Goal: Find specific page/section: Find specific page/section

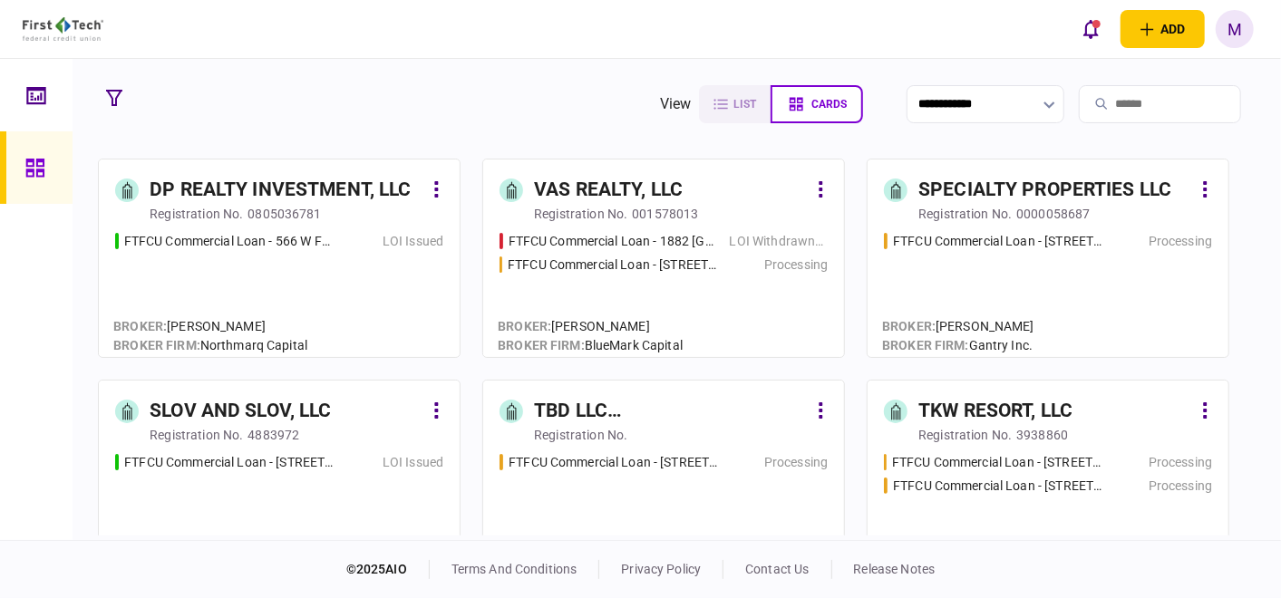
click at [309, 287] on div "FTFCU Commercial Loan - 566 W Farm to Market 1960 LOI Issued" at bounding box center [279, 287] width 328 height 110
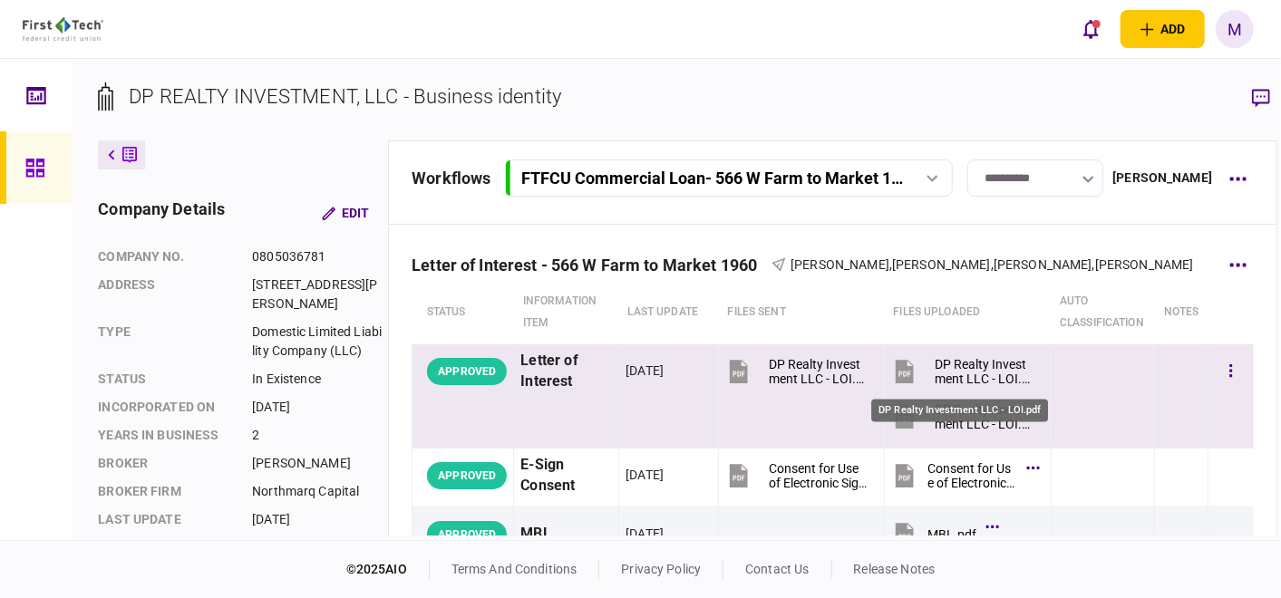
click at [935, 372] on div "DP Realty Investment LLC - LOI.pdf" at bounding box center [985, 371] width 101 height 29
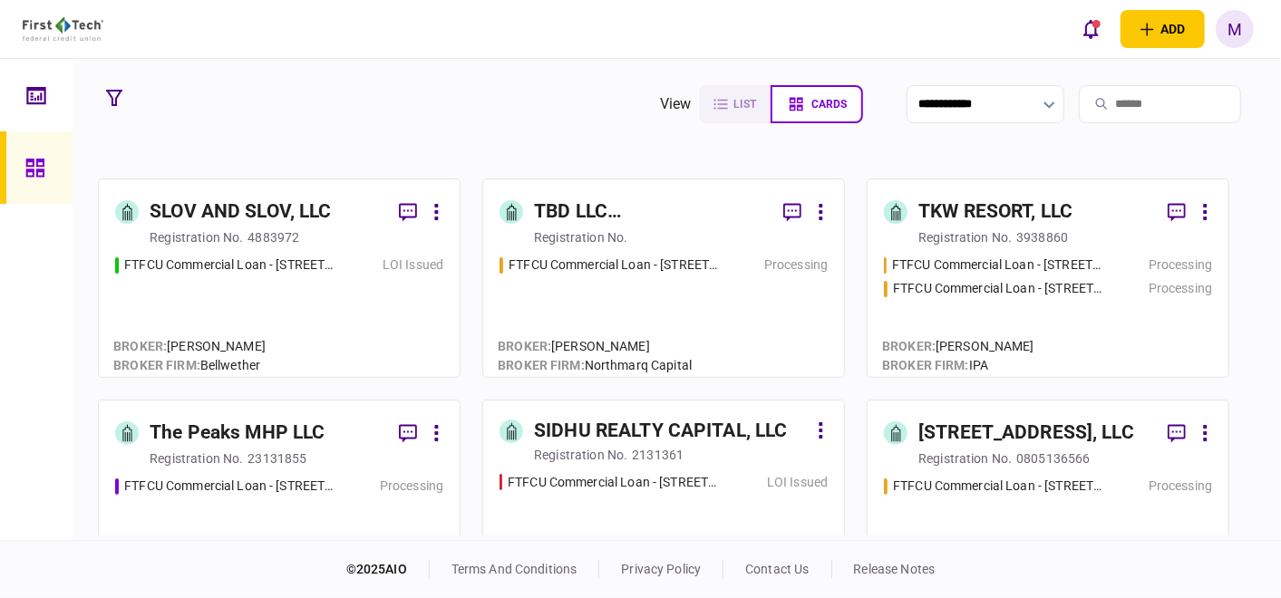
scroll to position [302, 0]
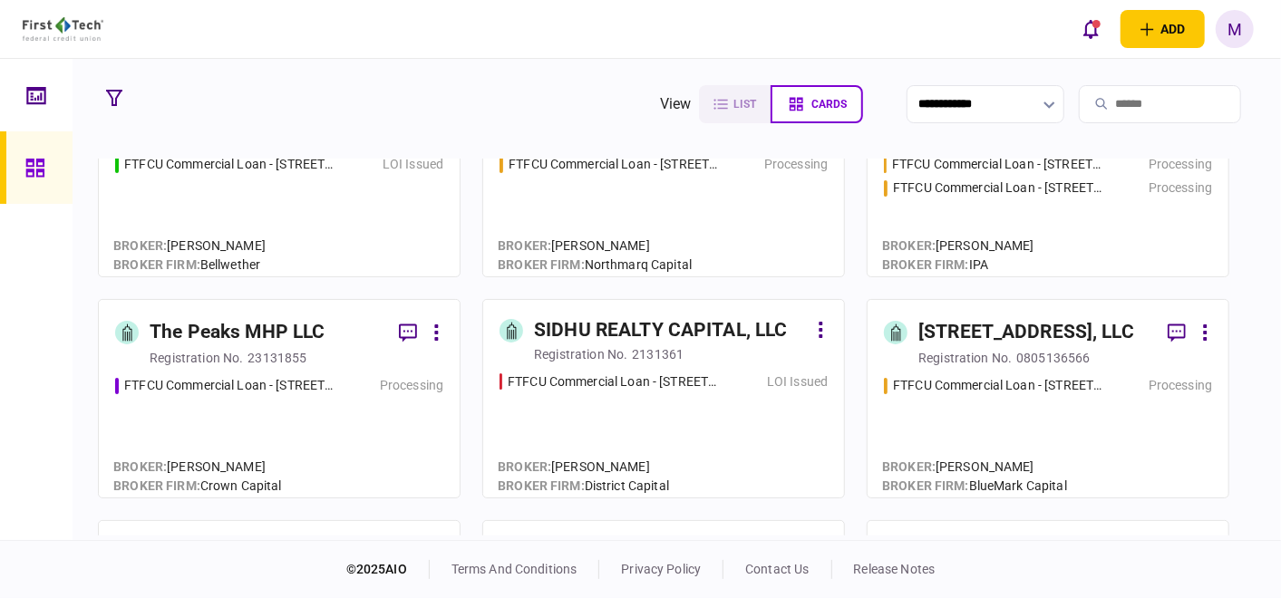
click at [152, 407] on div "FTFCU Commercial Loan - [STREET_ADDRESS] Processing" at bounding box center [279, 428] width 328 height 105
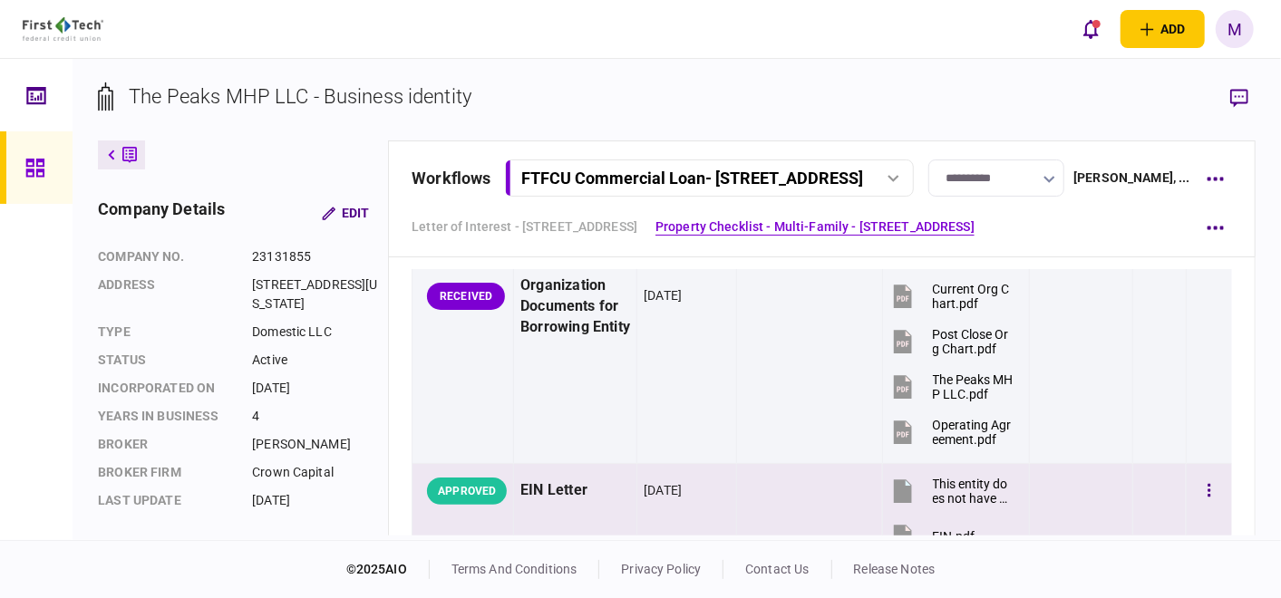
scroll to position [503, 0]
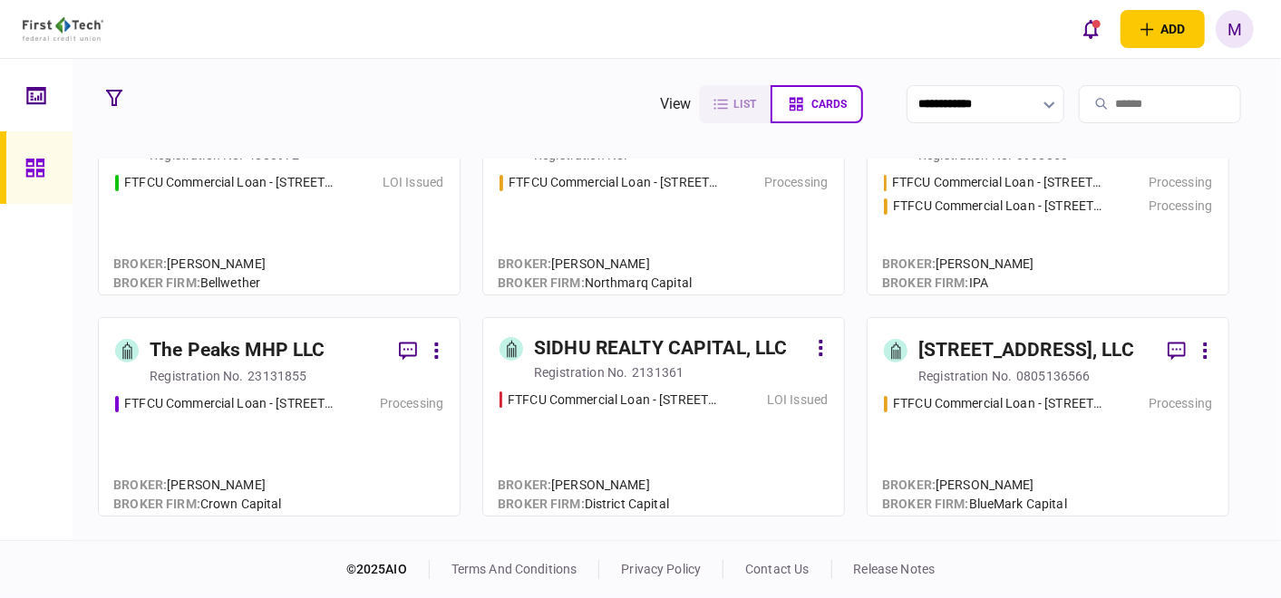
scroll to position [302, 0]
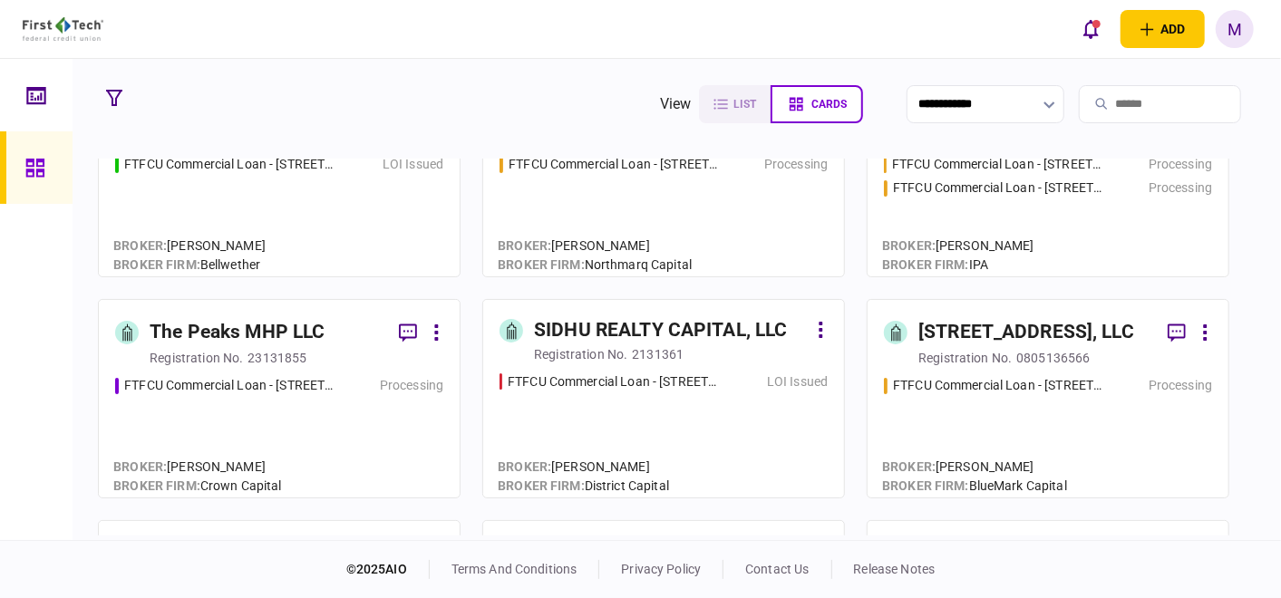
click at [1059, 429] on div "FTFCU Commercial Loan - [STREET_ADDRESS] Processing" at bounding box center [1048, 428] width 328 height 105
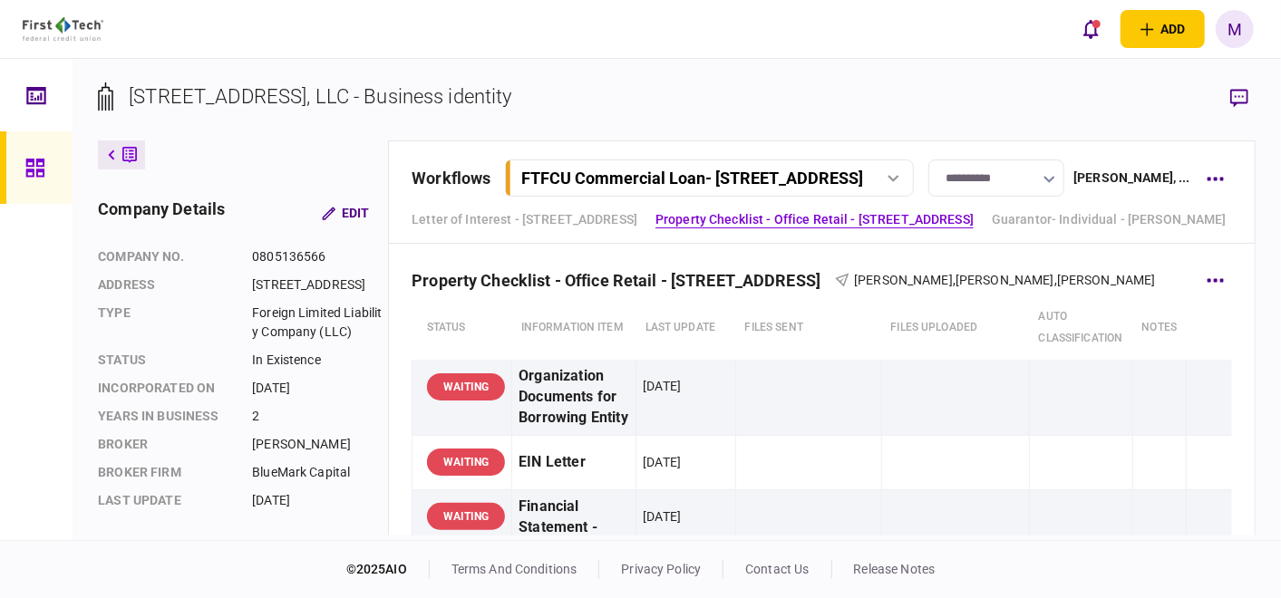
scroll to position [704, 0]
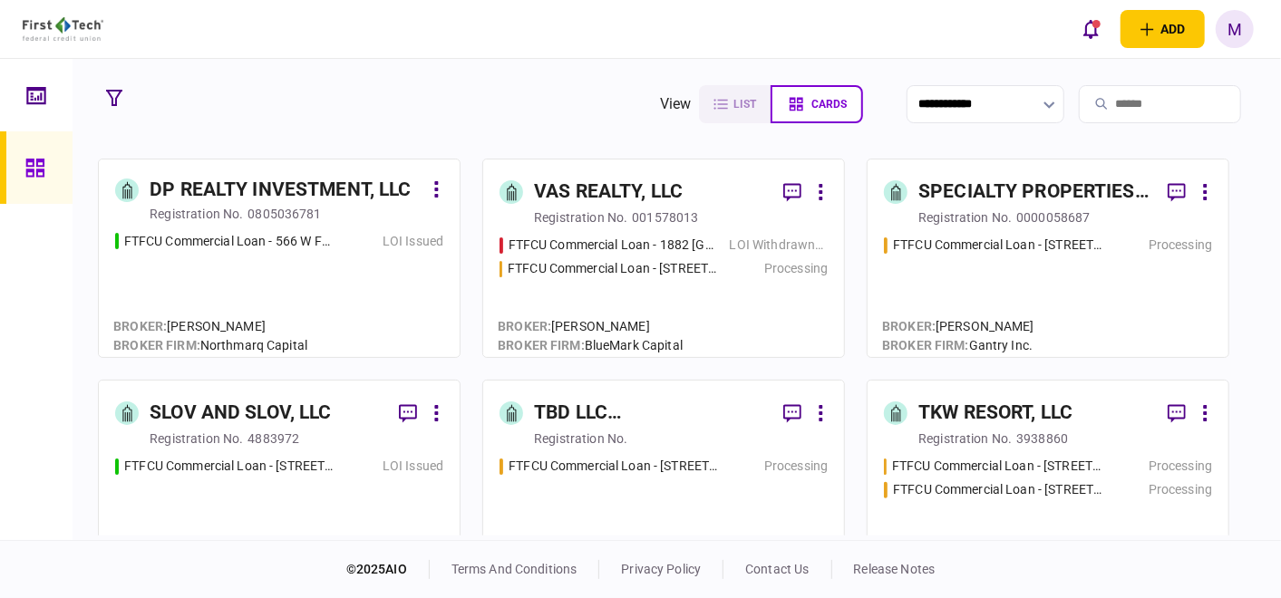
click at [1110, 286] on div "FTFCU Commercial Loan - [STREET_ADDRESS] Processing" at bounding box center [1048, 288] width 328 height 105
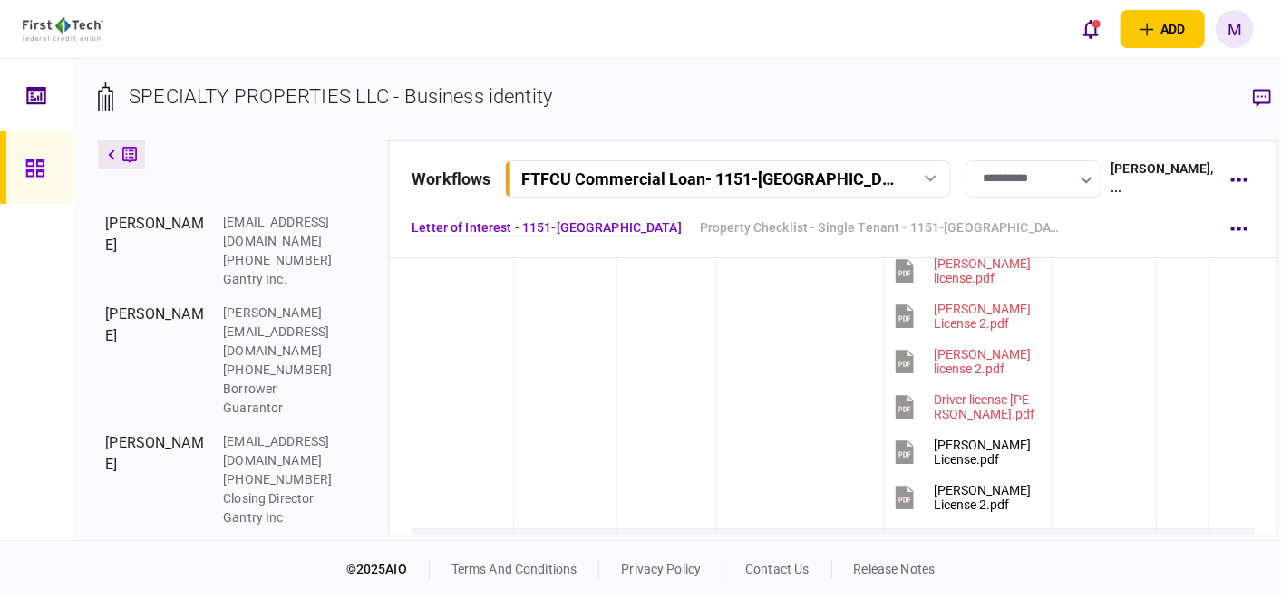
scroll to position [402, 0]
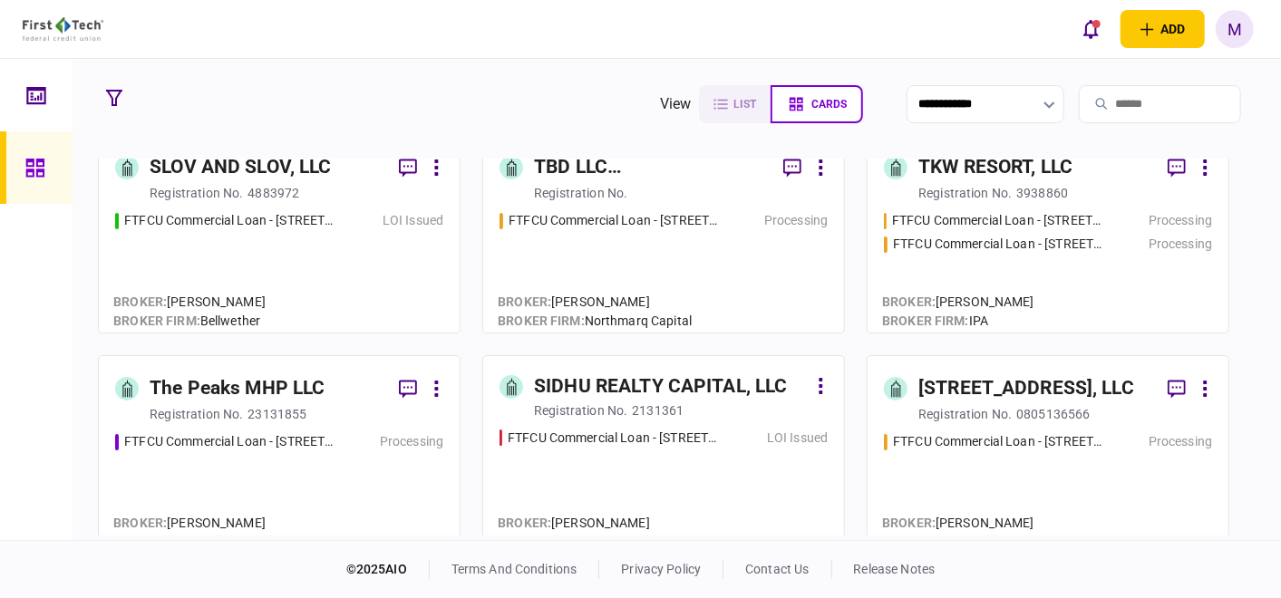
scroll to position [302, 0]
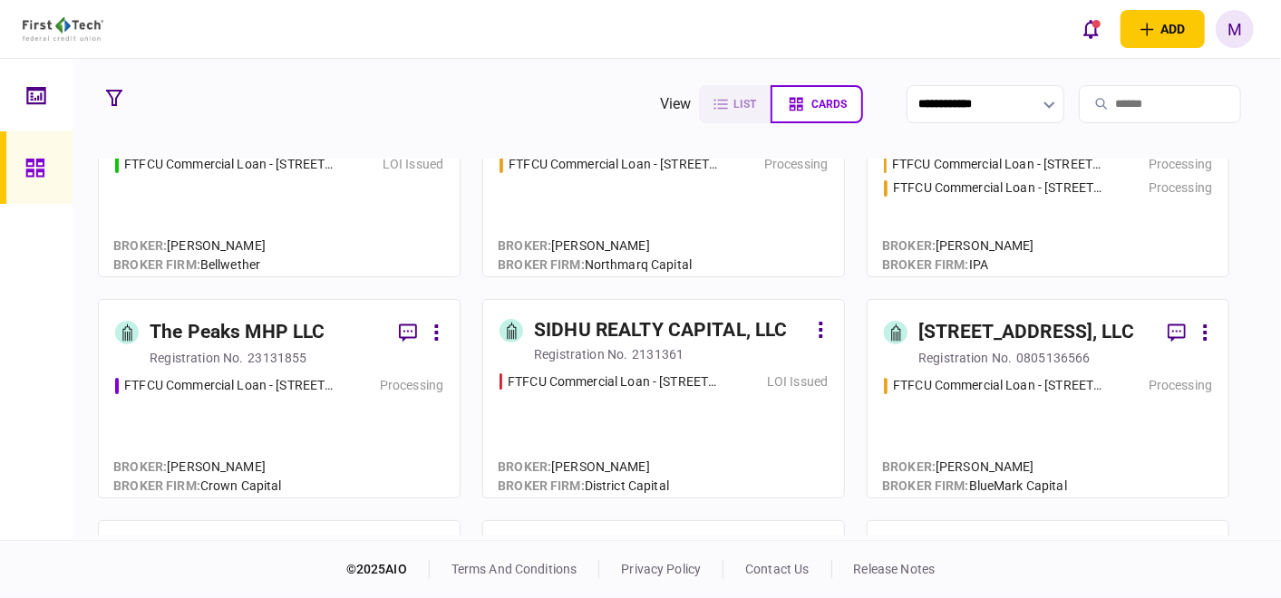
click at [266, 422] on div "FTFCU Commercial Loan - [STREET_ADDRESS] Processing" at bounding box center [279, 428] width 328 height 105
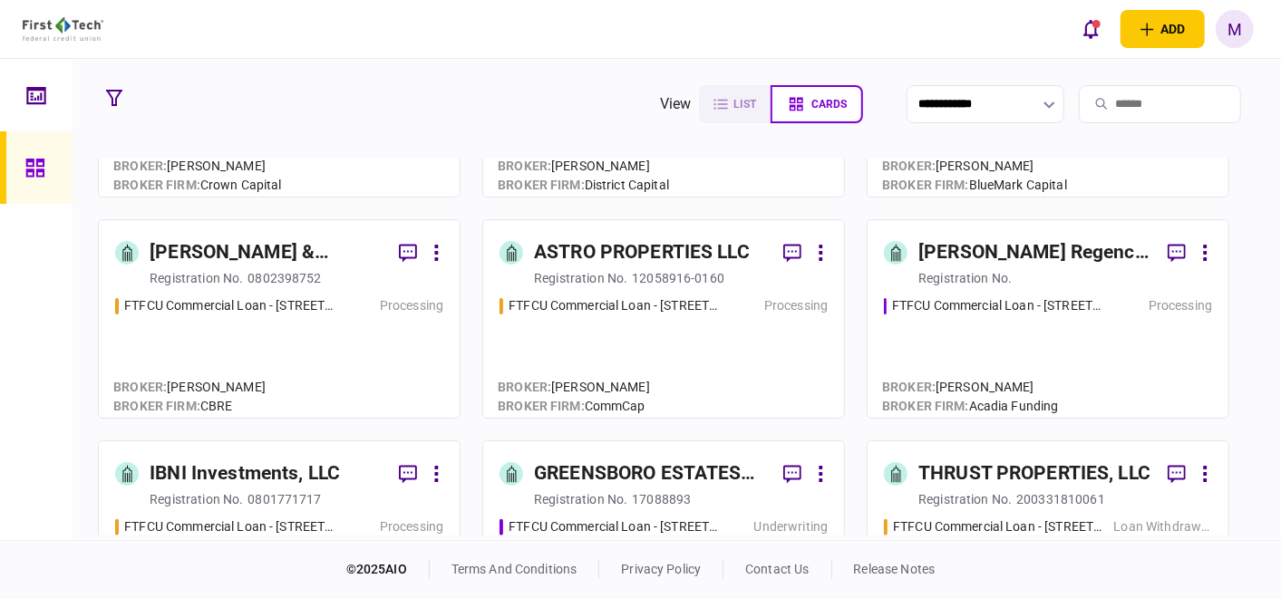
scroll to position [604, 0]
click at [777, 364] on div "FTFCU Commercial Loan - [STREET_ADDRESS] Price UT Processing" at bounding box center [663, 348] width 328 height 105
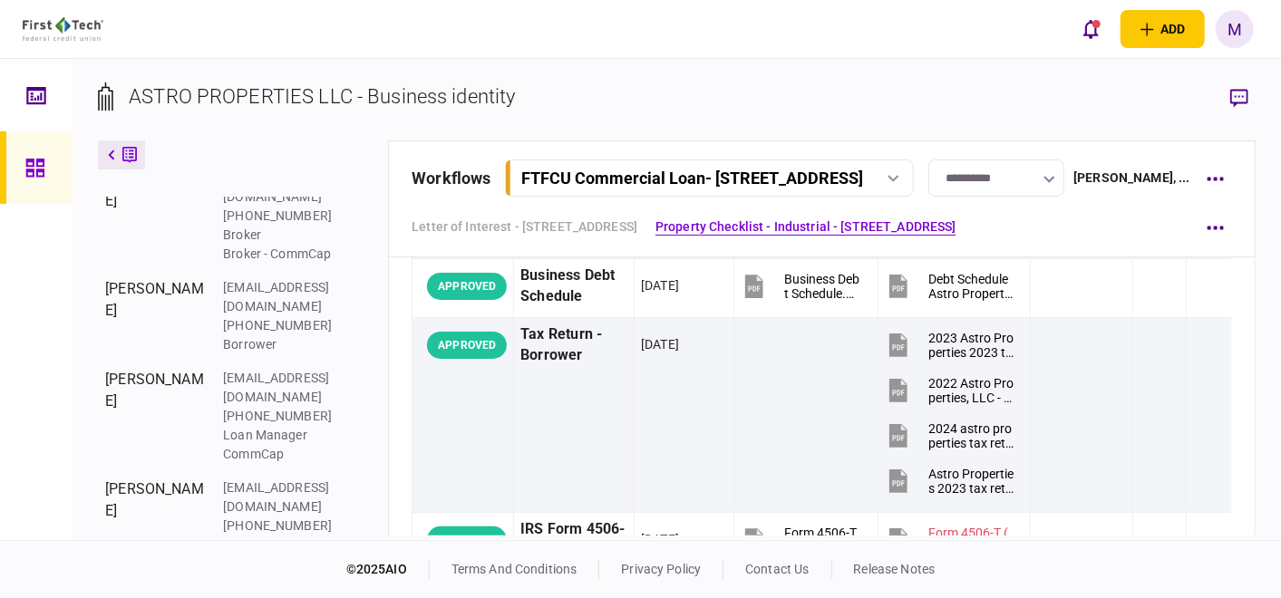
scroll to position [594, 0]
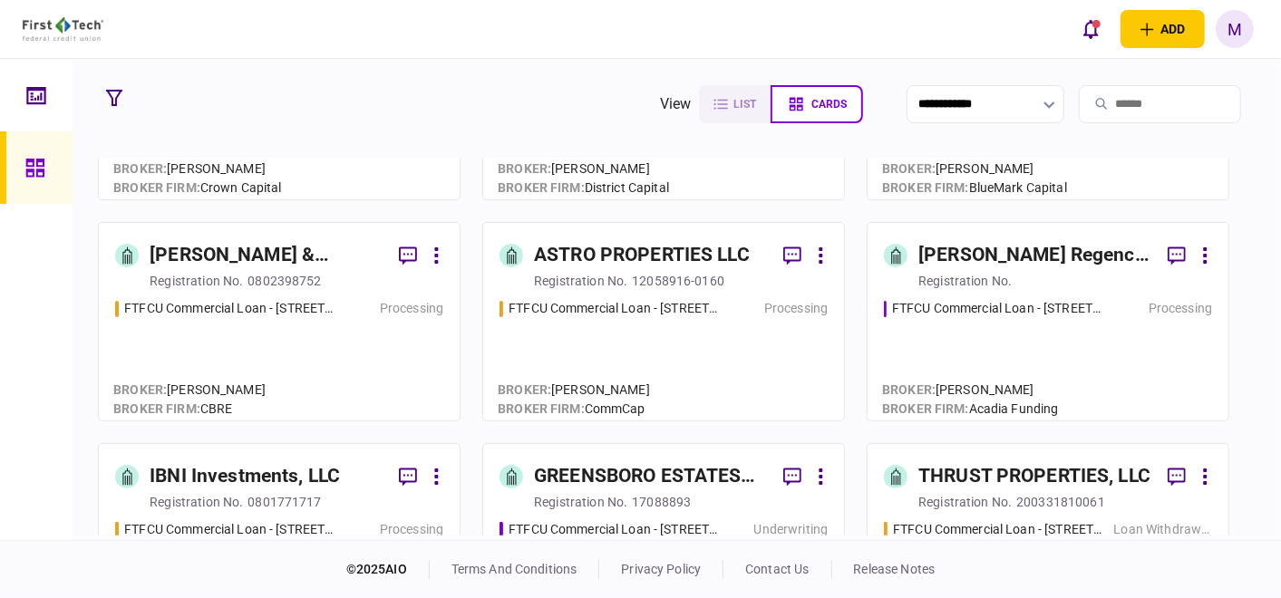
scroll to position [604, 0]
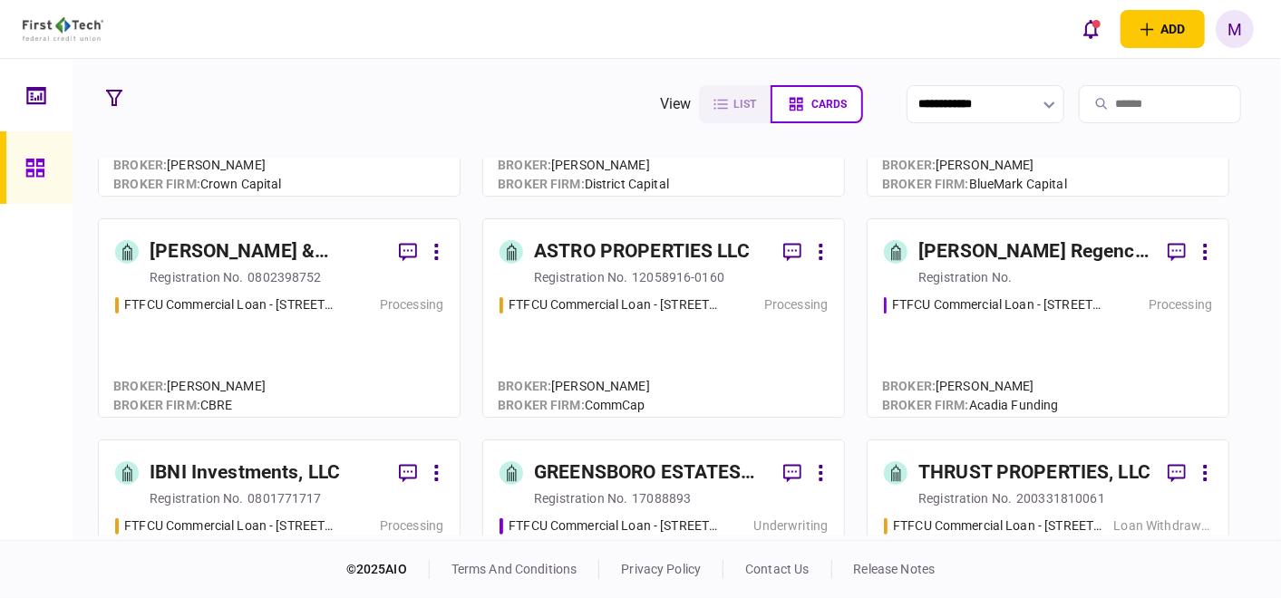
click at [655, 344] on div "FTFCU Commercial Loan - [STREET_ADDRESS] Price UT Processing" at bounding box center [663, 348] width 328 height 105
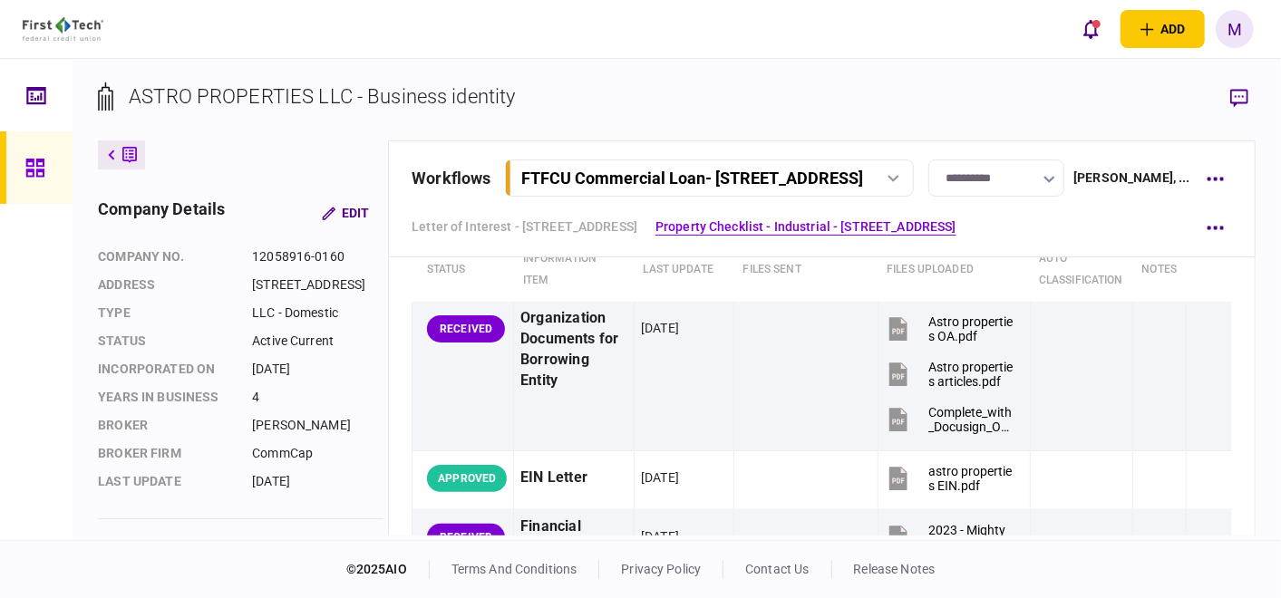
scroll to position [704, 0]
